Goal: Transaction & Acquisition: Purchase product/service

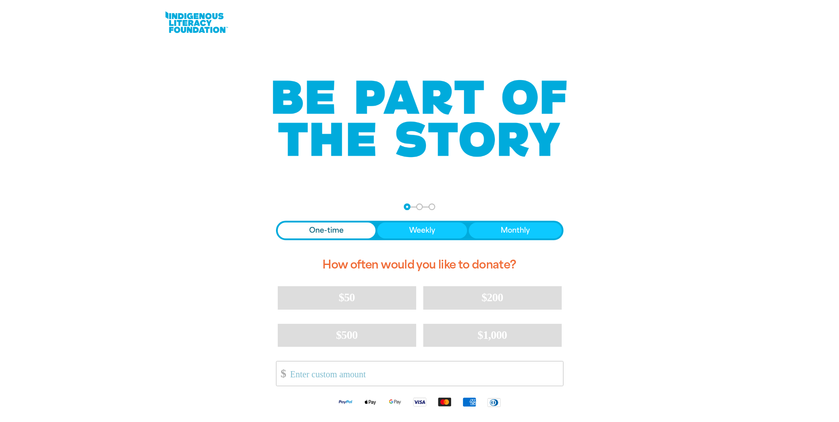
click at [342, 225] on span "Donation frequency" at bounding box center [327, 231] width 98 height 16
click at [370, 371] on input "Other Amount" at bounding box center [423, 373] width 279 height 24
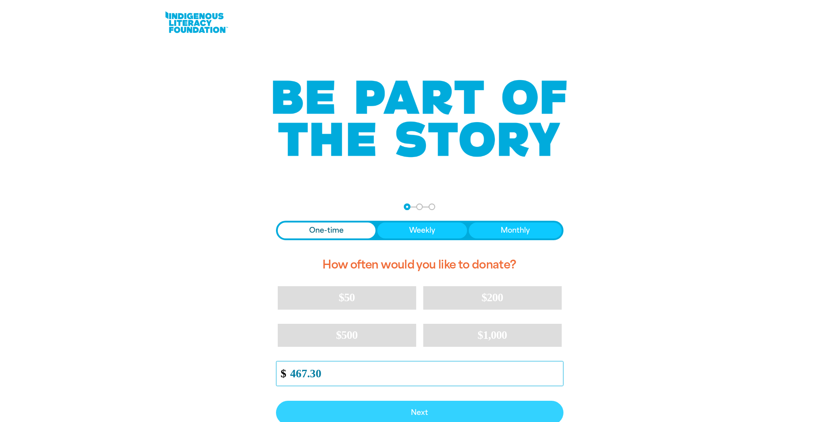
type input "467.30"
click at [408, 416] on span "Next" at bounding box center [420, 412] width 268 height 7
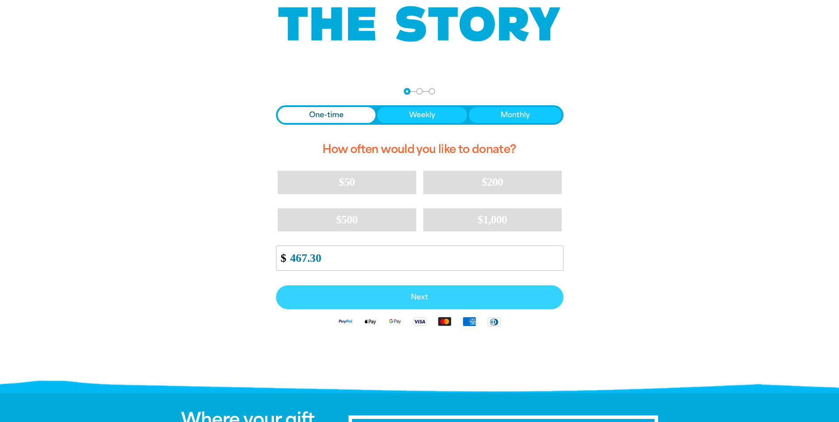
select select "AU"
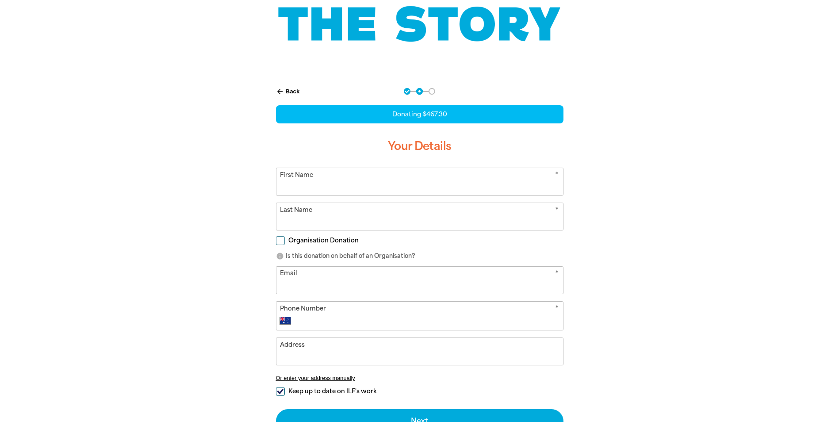
click at [328, 186] on input "First Name" at bounding box center [420, 181] width 287 height 27
type input "[PERSON_NAME]"
type input "kaur"
type input "[EMAIL_ADDRESS][DOMAIN_NAME]"
type input "[PHONE_NUMBER]"
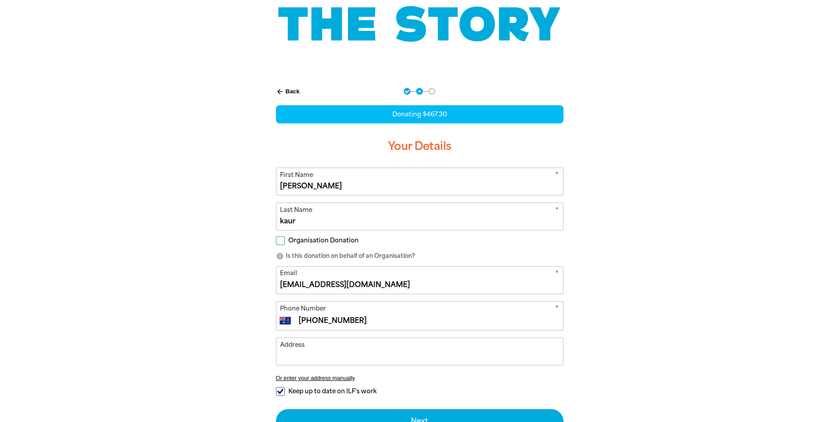
type input "[STREET_ADDRESS]"
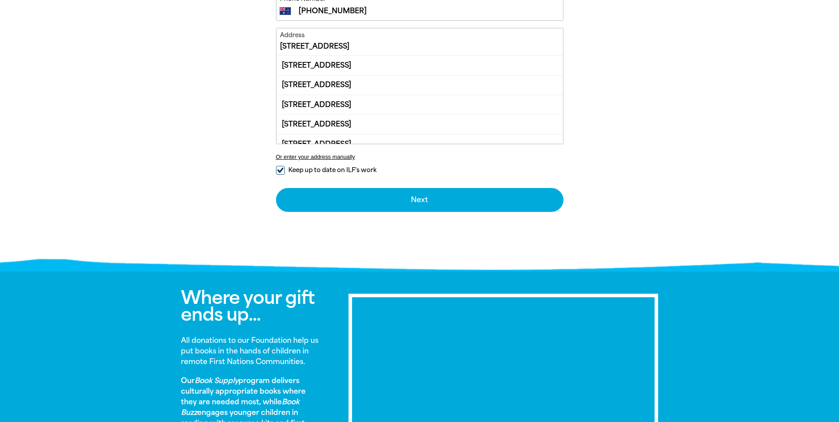
scroll to position [469, 0]
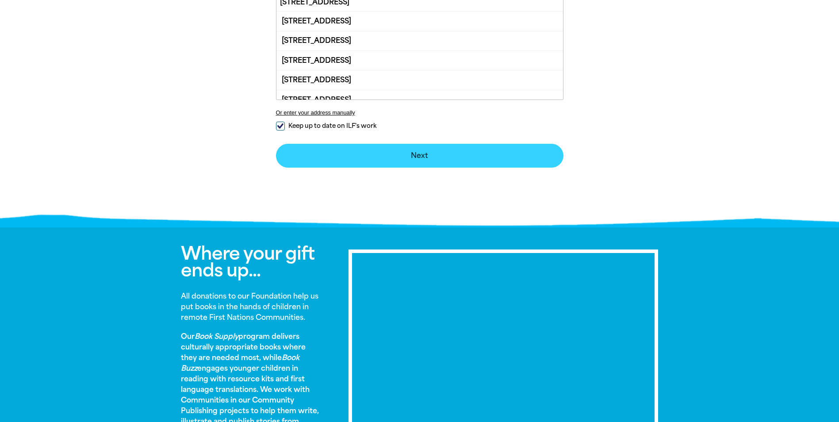
click at [391, 160] on button "Next chevron_right" at bounding box center [420, 156] width 288 height 24
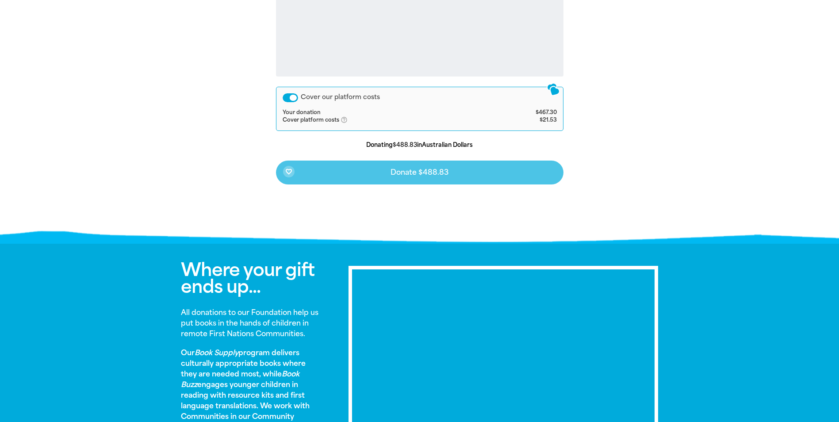
scroll to position [183, 0]
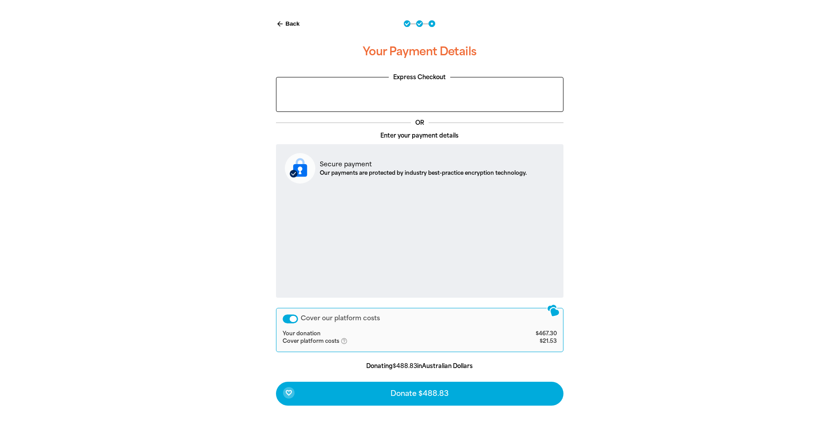
click at [294, 316] on div "Cover our platform costs" at bounding box center [290, 319] width 15 height 9
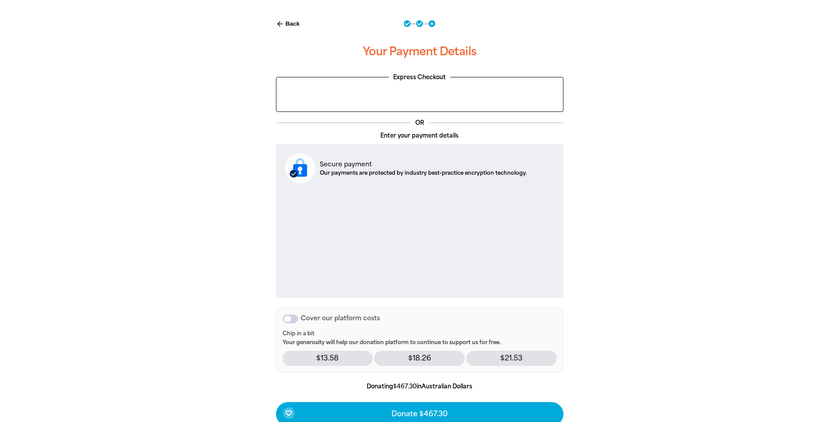
scroll to position [316, 0]
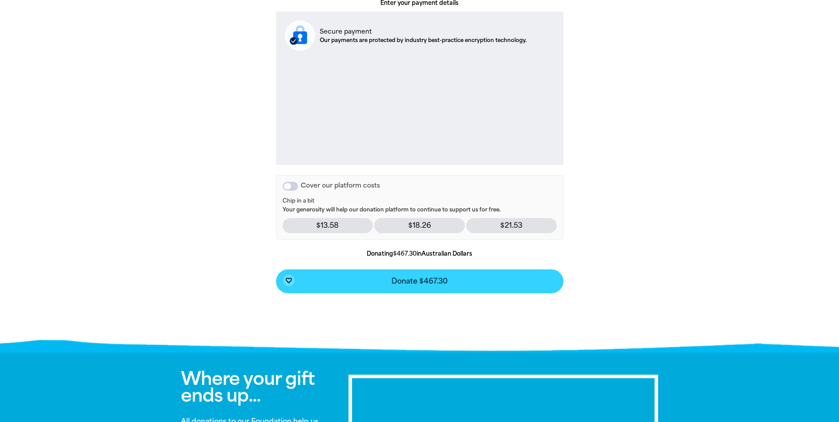
click at [428, 282] on span "Donate $467.30" at bounding box center [420, 281] width 56 height 7
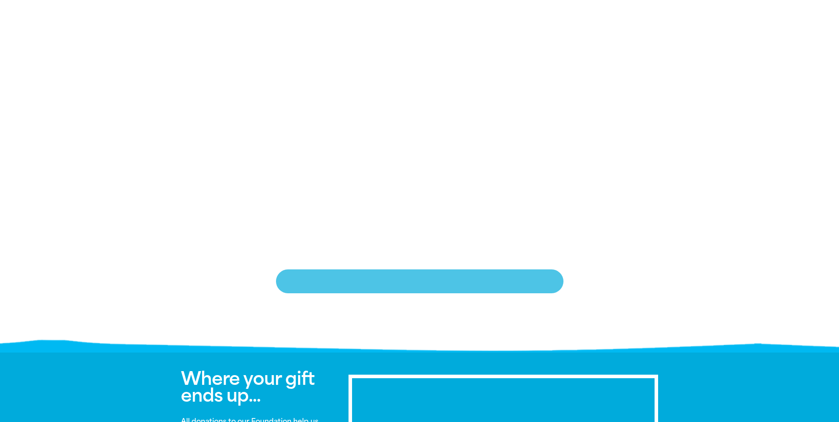
scroll to position [180, 0]
